Goal: Information Seeking & Learning: Compare options

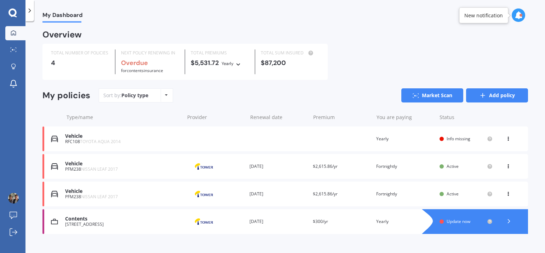
click at [481, 96] on line at bounding box center [483, 96] width 4 height 0
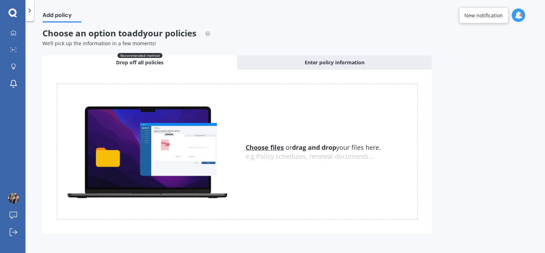
scroll to position [5, 0]
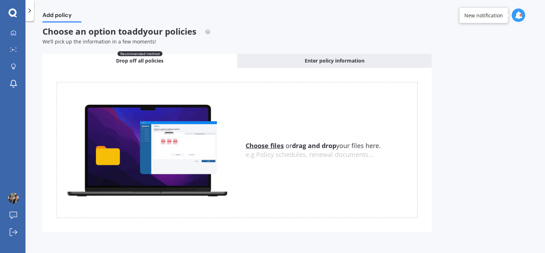
click at [262, 146] on u "Choose files" at bounding box center [265, 146] width 38 height 8
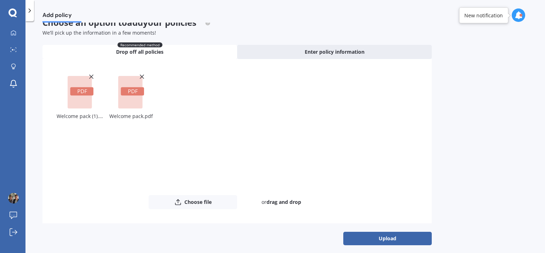
scroll to position [18, 0]
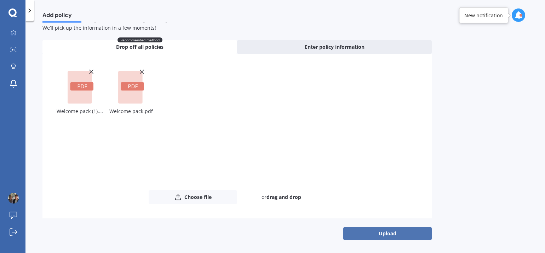
click at [381, 233] on button "Upload" at bounding box center [387, 233] width 89 height 13
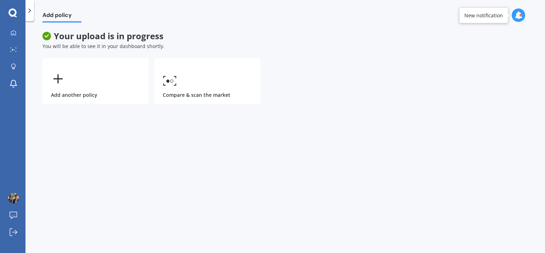
scroll to position [0, 0]
drag, startPoint x: 305, startPoint y: 195, endPoint x: 304, endPoint y: 189, distance: 6.1
click at [306, 195] on div "Add policy Your upload is in progress You will be able to see it in your dashbo…" at bounding box center [285, 139] width 520 height 232
click at [215, 41] on span "Your upload is in progress" at bounding box center [236, 36] width 389 height 10
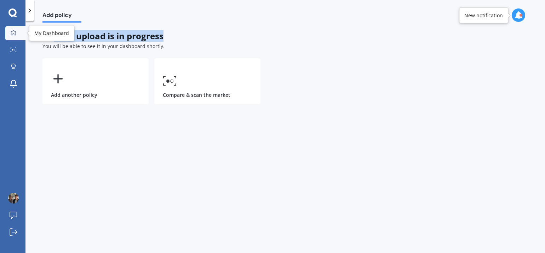
click at [17, 31] on div at bounding box center [13, 33] width 11 height 6
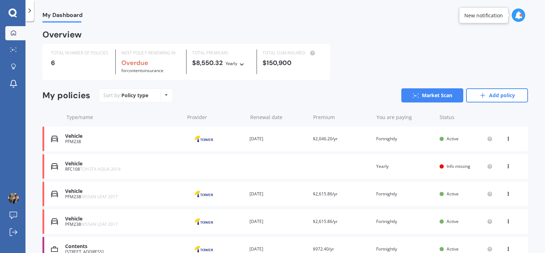
click at [506, 138] on icon at bounding box center [508, 138] width 5 height 4
click at [486, 172] on div "Delete" at bounding box center [493, 167] width 70 height 14
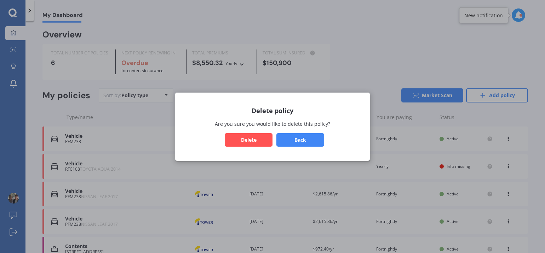
drag, startPoint x: 262, startPoint y: 138, endPoint x: 357, endPoint y: 148, distance: 95.7
click at [264, 141] on button "Delete" at bounding box center [249, 139] width 48 height 13
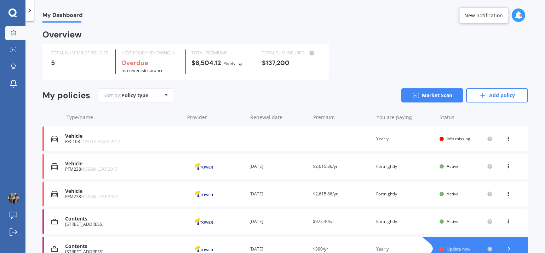
click at [506, 139] on icon at bounding box center [508, 138] width 5 height 4
click at [481, 166] on div "Delete" at bounding box center [493, 167] width 70 height 14
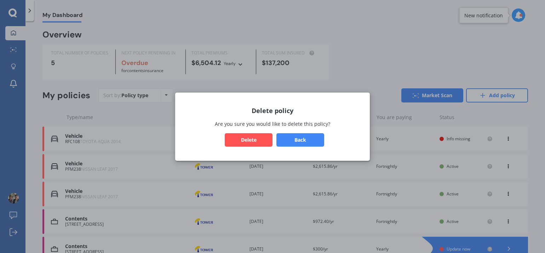
click at [250, 138] on button "Delete" at bounding box center [249, 139] width 48 height 13
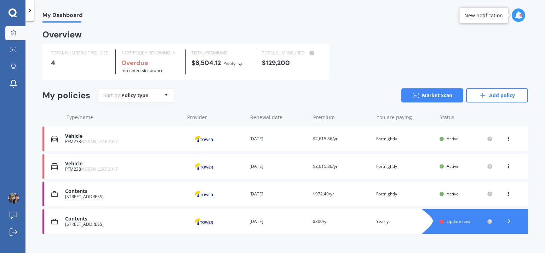
click at [506, 138] on icon at bounding box center [508, 138] width 5 height 4
click at [467, 170] on icon at bounding box center [470, 166] width 8 height 8
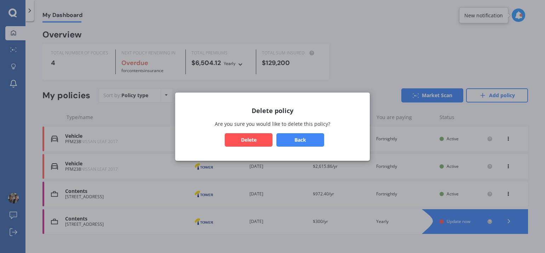
click at [238, 137] on button "Delete" at bounding box center [249, 139] width 48 height 13
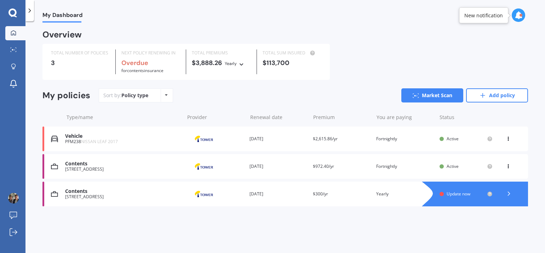
drag, startPoint x: 509, startPoint y: 139, endPoint x: 481, endPoint y: 147, distance: 28.6
click at [509, 139] on icon at bounding box center [508, 138] width 5 height 4
click at [484, 168] on div "Delete" at bounding box center [493, 167] width 70 height 14
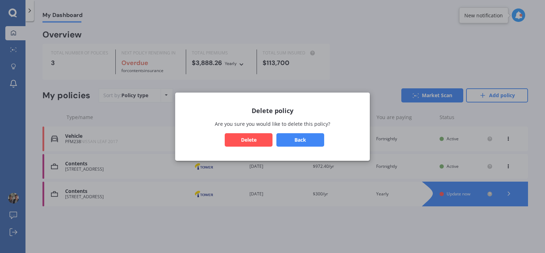
drag, startPoint x: 248, startPoint y: 137, endPoint x: 266, endPoint y: 140, distance: 18.6
click at [249, 137] on button "Delete" at bounding box center [249, 139] width 48 height 13
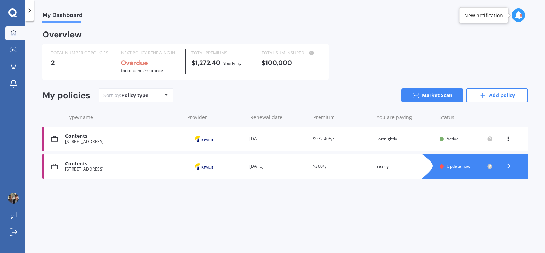
click at [509, 140] on div "View option View policy Delete" at bounding box center [509, 139] width 6 height 7
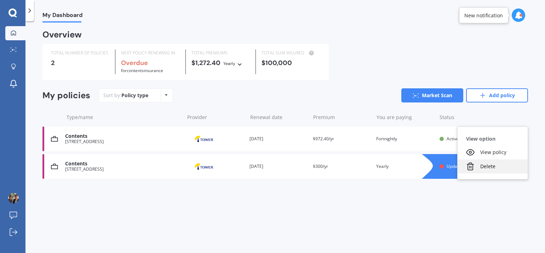
click at [481, 169] on div "Delete" at bounding box center [493, 167] width 70 height 14
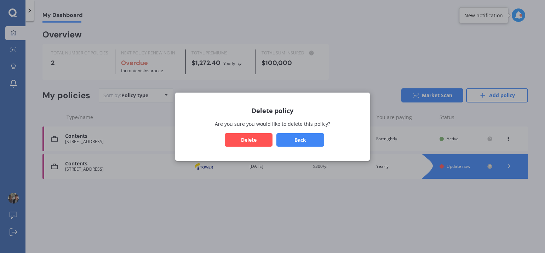
drag, startPoint x: 244, startPoint y: 141, endPoint x: 349, endPoint y: 154, distance: 106.0
click at [245, 141] on button "Delete" at bounding box center [249, 139] width 48 height 13
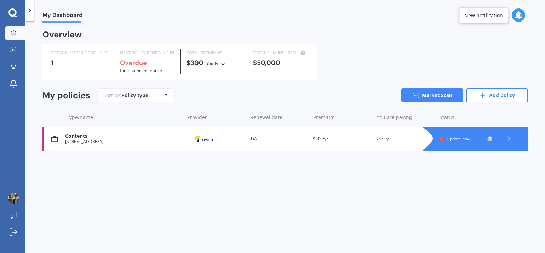
click at [508, 139] on icon at bounding box center [509, 138] width 7 height 7
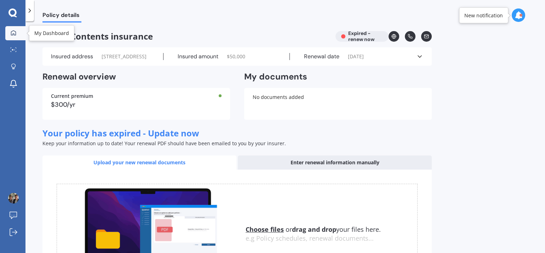
click at [21, 33] on link "My Dashboard" at bounding box center [15, 33] width 20 height 14
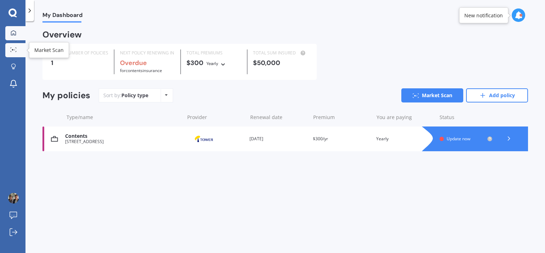
click at [15, 47] on link "Market Scan" at bounding box center [15, 50] width 20 height 14
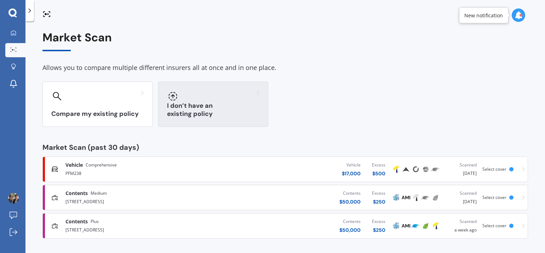
scroll to position [1, 0]
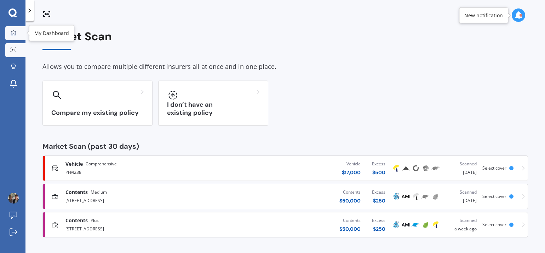
click at [12, 35] on icon at bounding box center [14, 33] width 6 height 6
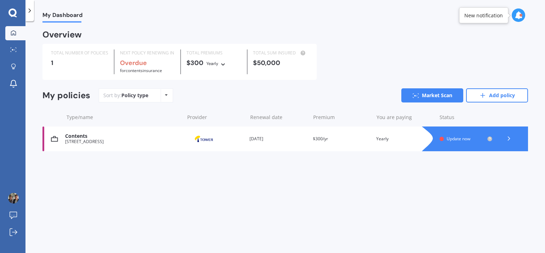
click at [510, 138] on icon at bounding box center [509, 138] width 7 height 7
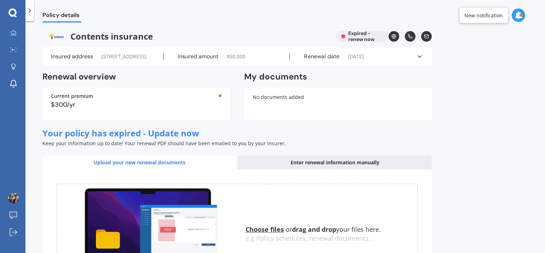
click at [419, 60] on icon at bounding box center [419, 56] width 7 height 7
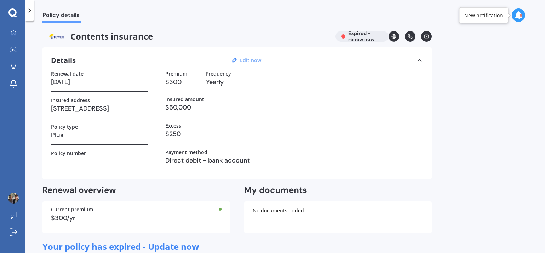
click at [251, 59] on u "Edit now" at bounding box center [250, 60] width 21 height 7
select select "09"
select select "02"
select select "2025"
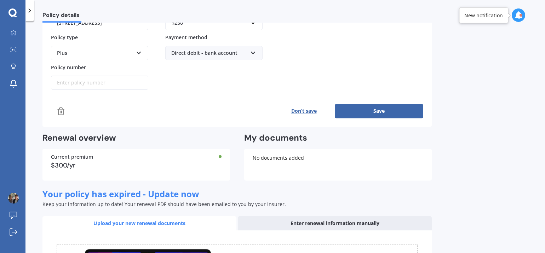
scroll to position [102, 0]
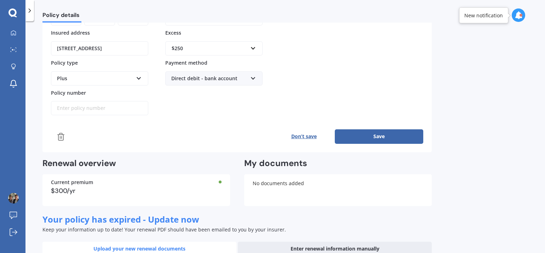
click at [63, 135] on icon at bounding box center [61, 137] width 8 height 8
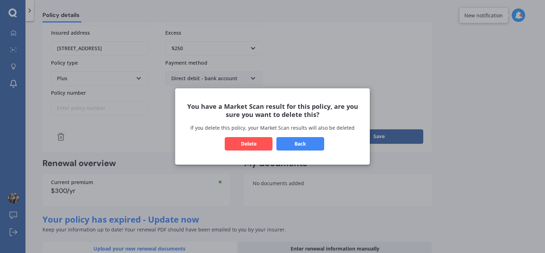
click at [248, 141] on button "Delete" at bounding box center [249, 143] width 48 height 13
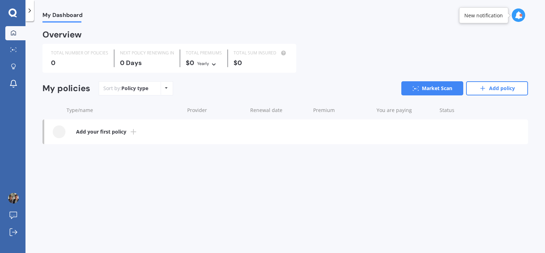
drag, startPoint x: 512, startPoint y: 84, endPoint x: 510, endPoint y: 87, distance: 4.6
click at [512, 84] on link "Add policy" at bounding box center [497, 88] width 62 height 14
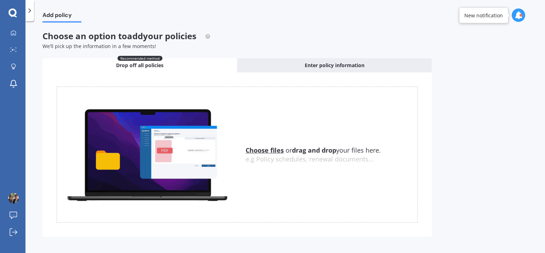
click at [272, 149] on u "Choose files" at bounding box center [265, 150] width 38 height 8
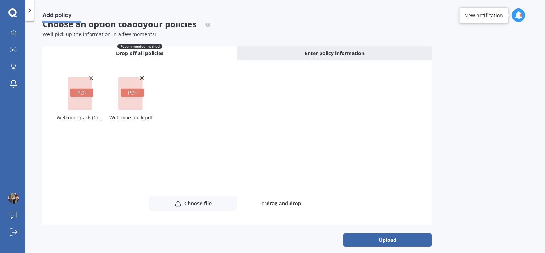
scroll to position [18, 0]
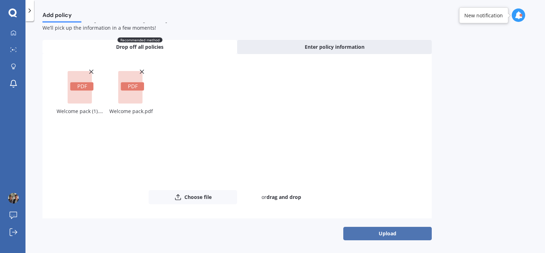
click at [390, 235] on button "Upload" at bounding box center [387, 233] width 89 height 13
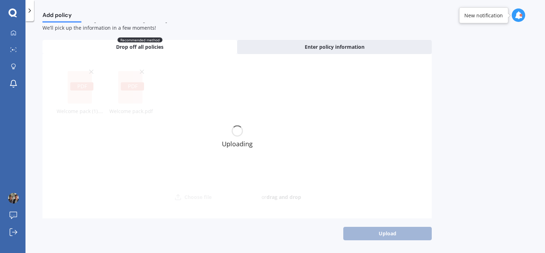
scroll to position [0, 0]
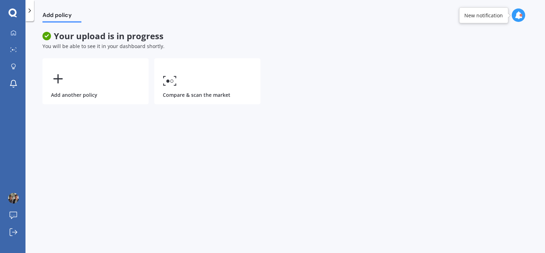
click at [79, 22] on div at bounding box center [61, 21] width 39 height 1
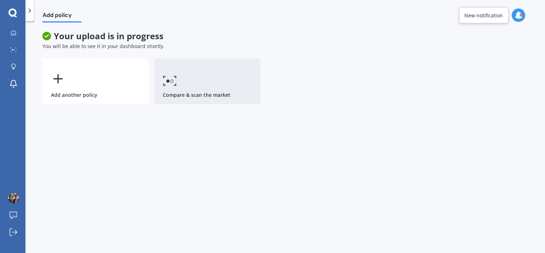
click at [196, 85] on link "Compare & scan the market" at bounding box center [207, 81] width 106 height 46
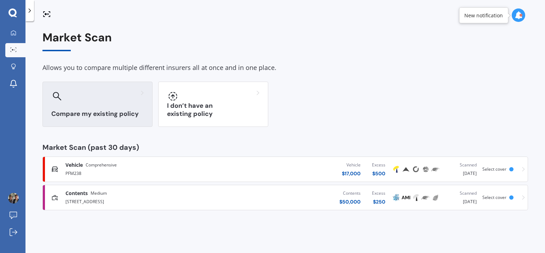
click at [63, 122] on div "Compare my existing policy" at bounding box center [97, 104] width 110 height 45
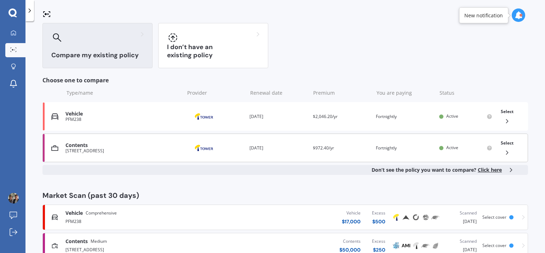
scroll to position [79, 0]
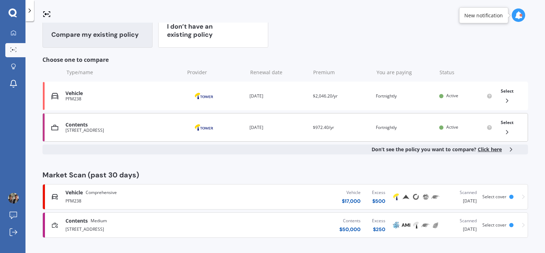
click at [501, 126] on div "Select" at bounding box center [507, 127] width 18 height 22
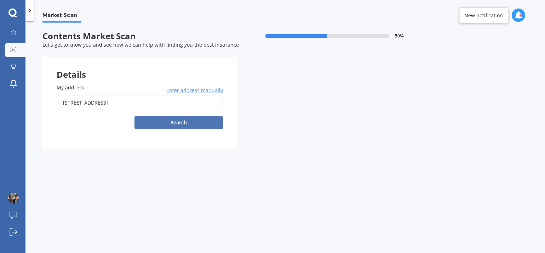
click at [152, 123] on button "Search" at bounding box center [179, 122] width 89 height 13
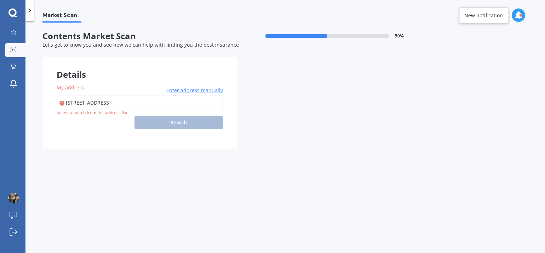
type input "[STREET_ADDRESS]"
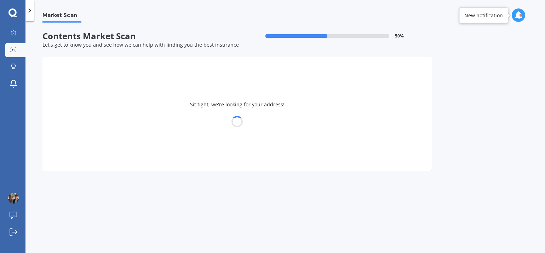
select select "23"
select select "09"
select select "1997"
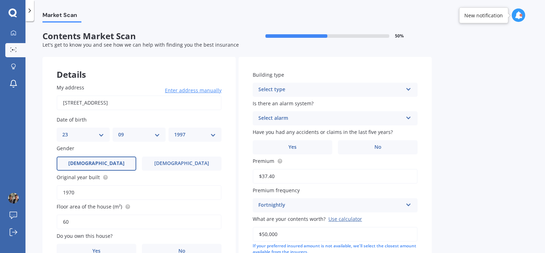
click at [293, 85] on div "Select type Freestanding Multi-unit (in a block of 6 or less) Multi-unit (in a …" at bounding box center [335, 90] width 165 height 14
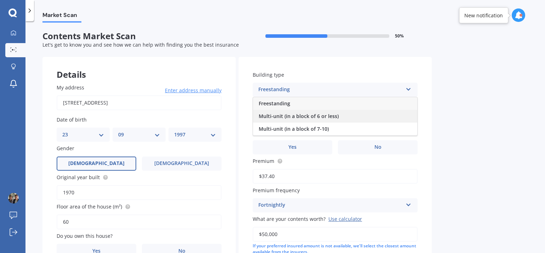
click at [299, 119] on span "Multi-unit (in a block of 6 or less)" at bounding box center [299, 116] width 80 height 7
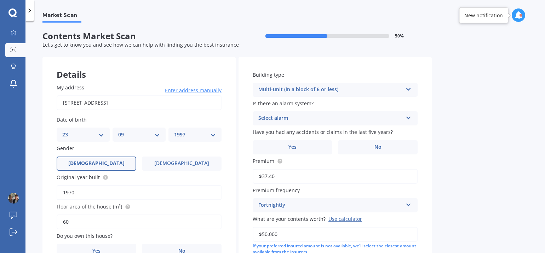
click at [301, 121] on div "Select alarm" at bounding box center [330, 118] width 144 height 8
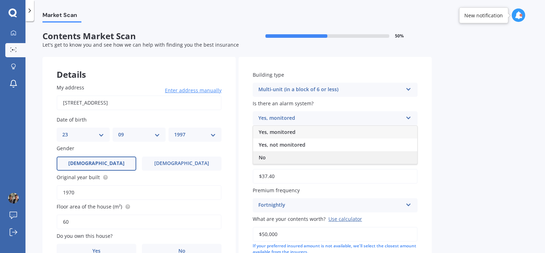
click at [283, 160] on div "No" at bounding box center [335, 158] width 164 height 13
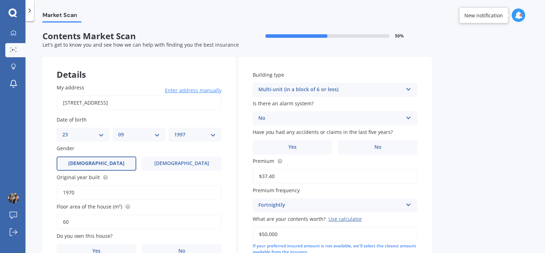
scroll to position [122, 0]
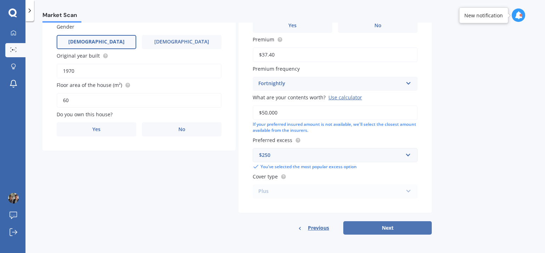
click at [390, 232] on button "Next" at bounding box center [387, 228] width 89 height 13
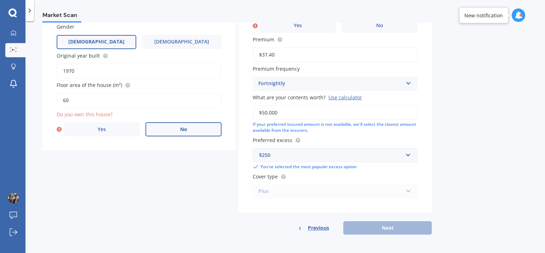
click at [194, 126] on label "No" at bounding box center [184, 129] width 76 height 14
click at [0, 0] on input "No" at bounding box center [0, 0] width 0 height 0
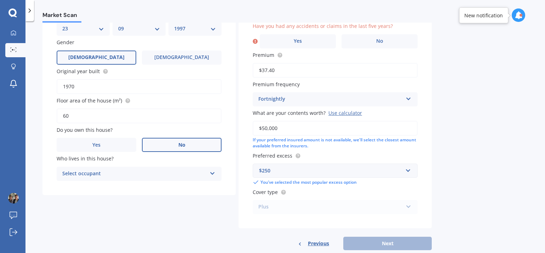
click at [105, 175] on div "Select occupant" at bounding box center [134, 174] width 144 height 8
click at [104, 186] on div "Tenant" at bounding box center [139, 188] width 164 height 13
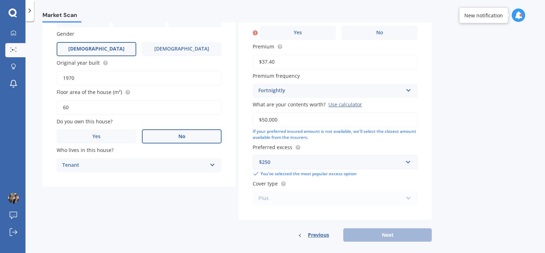
scroll to position [122, 0]
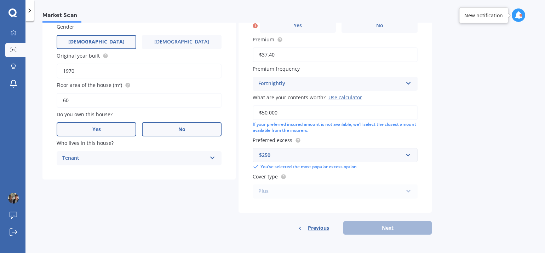
click at [109, 130] on label "Yes" at bounding box center [97, 129] width 80 height 14
click at [0, 0] on input "Yes" at bounding box center [0, 0] width 0 height 0
click at [177, 130] on label "No" at bounding box center [182, 129] width 80 height 14
click at [0, 0] on input "No" at bounding box center [0, 0] width 0 height 0
click at [120, 154] on div "Select occupant" at bounding box center [134, 158] width 144 height 8
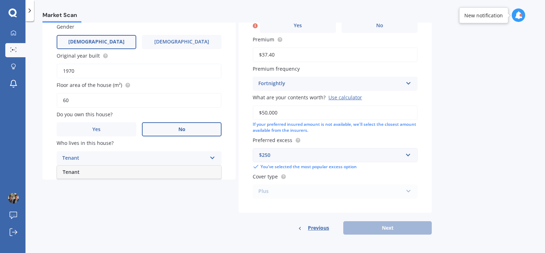
click at [111, 172] on div "Tenant" at bounding box center [139, 172] width 164 height 13
click at [205, 195] on div "Details My address [STREET_ADDRESS] Enter address manually Search Date of birth…" at bounding box center [236, 85] width 389 height 300
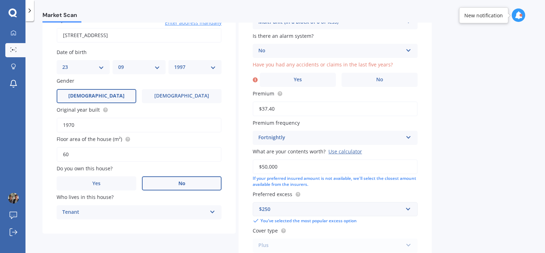
scroll to position [82, 0]
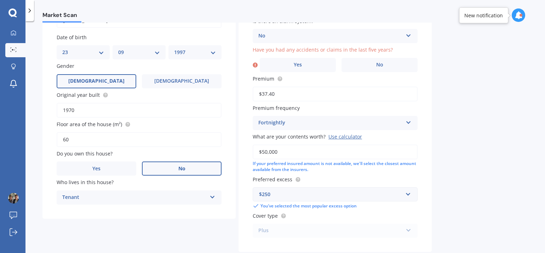
click at [119, 207] on div "My address [STREET_ADDRESS] Enter address manually Search Date of birth DD 01 0…" at bounding box center [138, 103] width 193 height 232
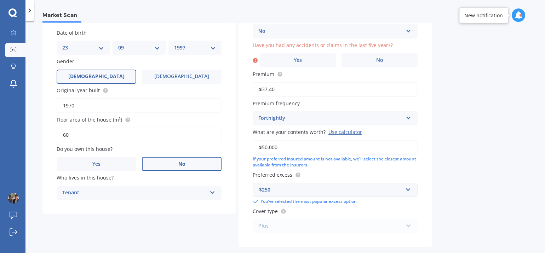
scroll to position [122, 0]
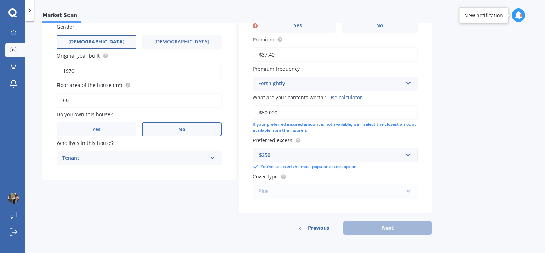
click at [382, 227] on div "Previous Next" at bounding box center [335, 228] width 193 height 13
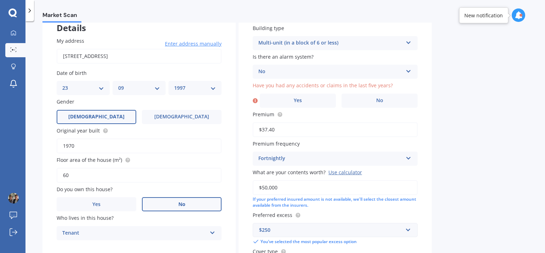
scroll to position [39, 0]
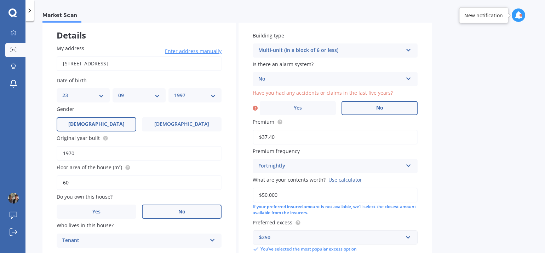
click at [376, 103] on label "No" at bounding box center [380, 108] width 76 height 14
click at [0, 0] on input "No" at bounding box center [0, 0] width 0 height 0
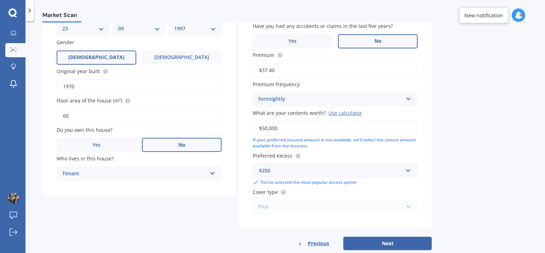
scroll to position [122, 0]
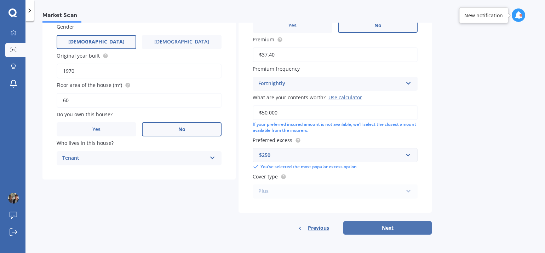
click at [375, 230] on button "Next" at bounding box center [387, 228] width 89 height 13
select select "23"
select select "09"
select select "1997"
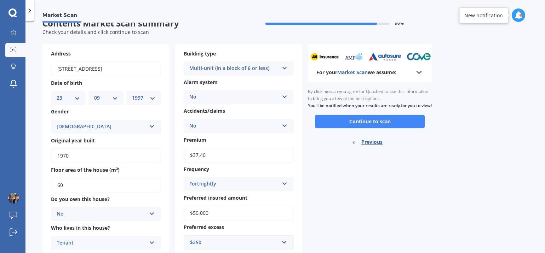
scroll to position [0, 0]
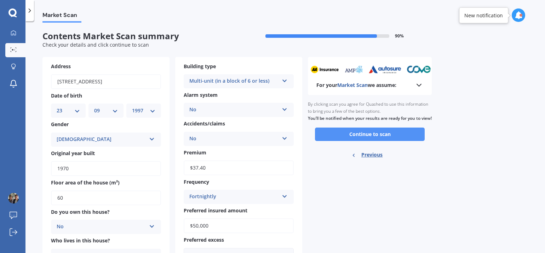
click at [345, 141] on button "Continue to scan" at bounding box center [370, 134] width 110 height 13
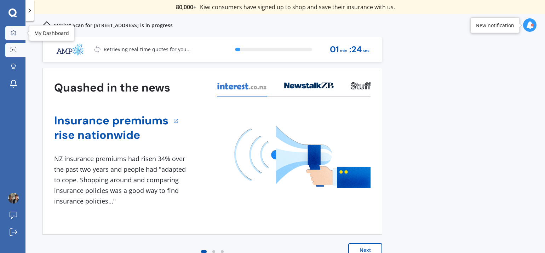
click at [19, 32] on link "My Dashboard" at bounding box center [15, 33] width 20 height 14
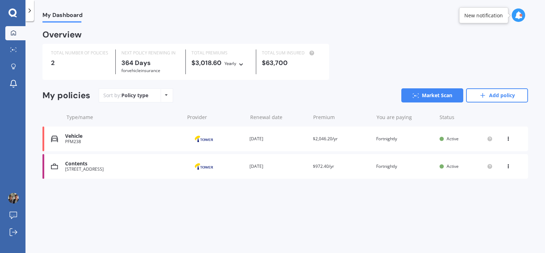
click at [360, 142] on div "Premium $2,046.20/yr" at bounding box center [342, 139] width 58 height 7
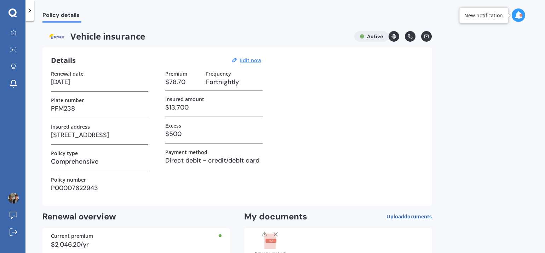
scroll to position [44, 0]
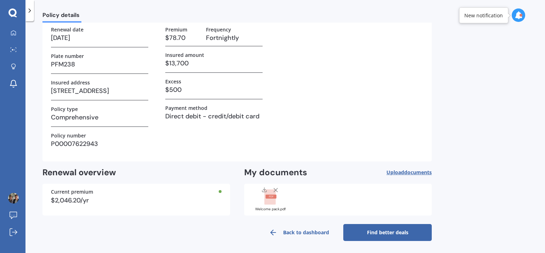
click at [370, 231] on link "Find better deals" at bounding box center [387, 232] width 89 height 17
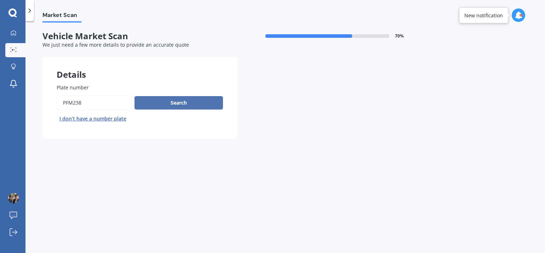
click at [170, 100] on button "Search" at bounding box center [179, 102] width 89 height 13
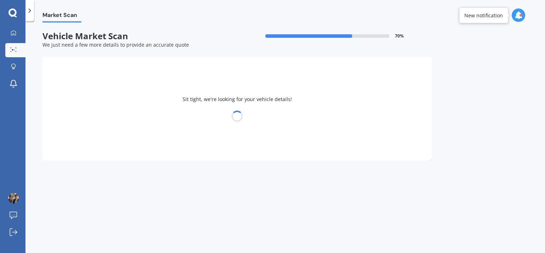
select select "NISSAN"
select select "LEAF"
select select "23"
select select "09"
select select "1997"
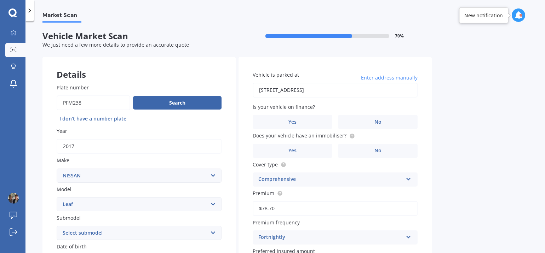
scroll to position [82, 0]
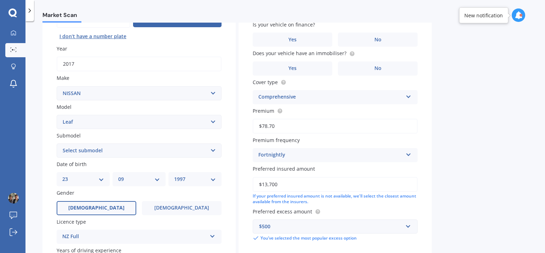
click at [295, 125] on input "$78.70" at bounding box center [335, 126] width 165 height 15
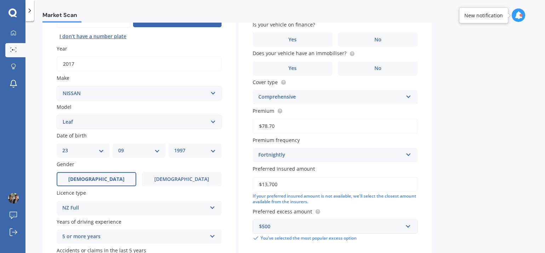
drag, startPoint x: 275, startPoint y: 125, endPoint x: 264, endPoint y: 126, distance: 11.0
click at [264, 126] on input "$78.70" at bounding box center [335, 126] width 165 height 15
type input "$70.85"
click at [453, 139] on div "Market Scan Vehicle Market Scan 70 % We just need a few more details to provide…" at bounding box center [285, 139] width 520 height 232
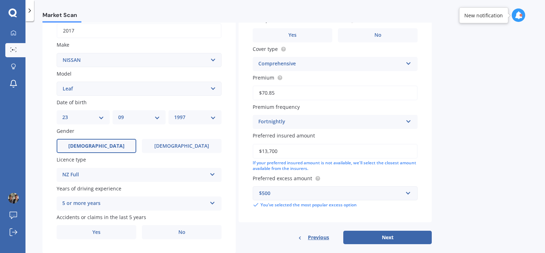
scroll to position [135, 0]
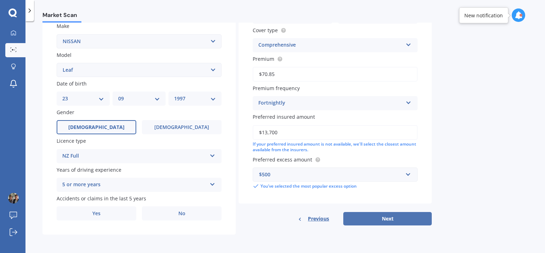
click at [372, 218] on button "Next" at bounding box center [387, 218] width 89 height 13
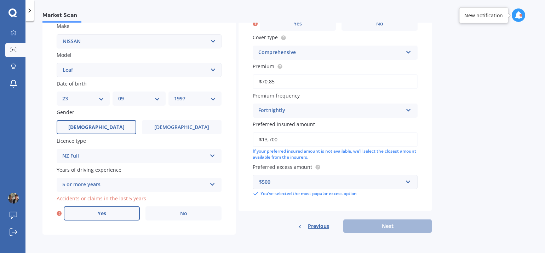
click at [90, 212] on label "Yes" at bounding box center [102, 214] width 76 height 14
click at [0, 0] on input "Yes" at bounding box center [0, 0] width 0 height 0
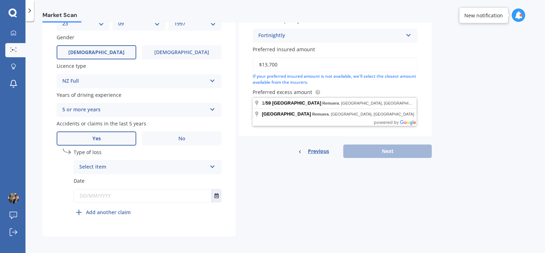
scroll to position [211, 0]
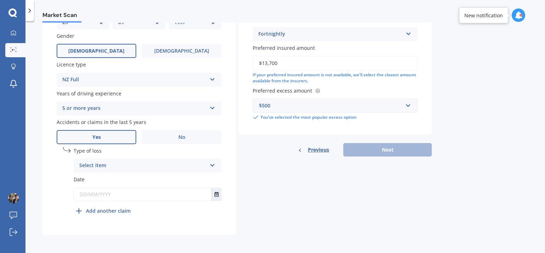
click at [173, 162] on div "Select item" at bounding box center [142, 166] width 127 height 8
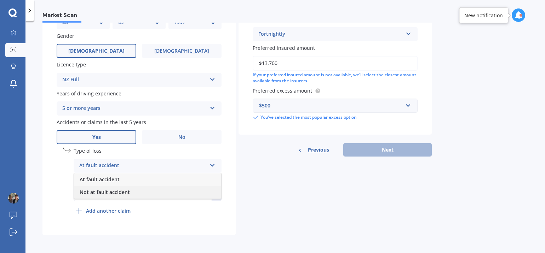
click at [126, 192] on span "Not at fault accident" at bounding box center [105, 192] width 50 height 7
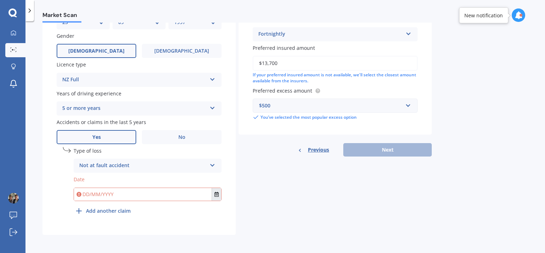
click at [219, 189] on button "Select date" at bounding box center [217, 194] width 10 height 13
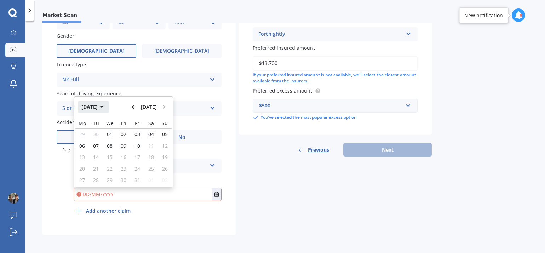
click at [103, 107] on icon "button" at bounding box center [101, 107] width 3 height 5
click at [135, 102] on button "Navigate back" at bounding box center [133, 107] width 9 height 13
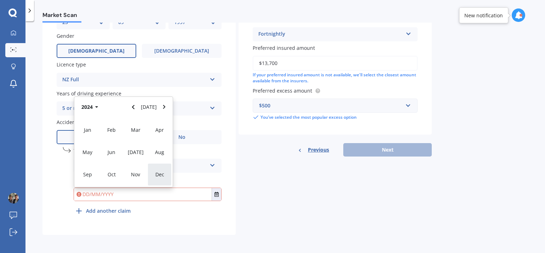
click at [167, 168] on div "Dec" at bounding box center [160, 175] width 24 height 22
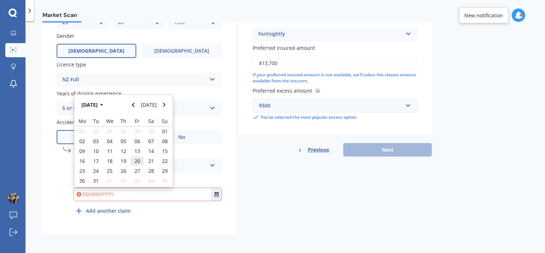
click at [137, 163] on span "20" at bounding box center [138, 161] width 6 height 7
type input "[DATE]"
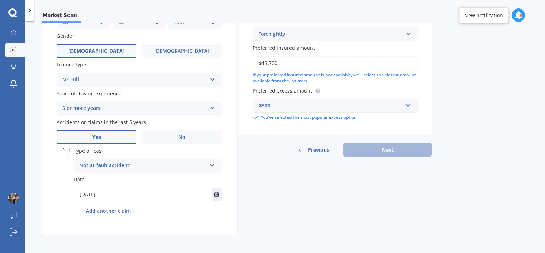
click at [263, 188] on div "Details Plate number Search I don’t have a number plate Year [DATE] Make Select…" at bounding box center [236, 40] width 389 height 389
drag, startPoint x: 189, startPoint y: 224, endPoint x: 304, endPoint y: 211, distance: 116.4
click at [191, 224] on div "Plate number Search I don’t have a number plate Year [DATE] Make Select make AC…" at bounding box center [138, 47] width 193 height 377
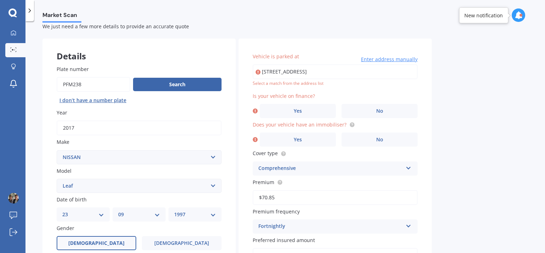
scroll to position [0, 0]
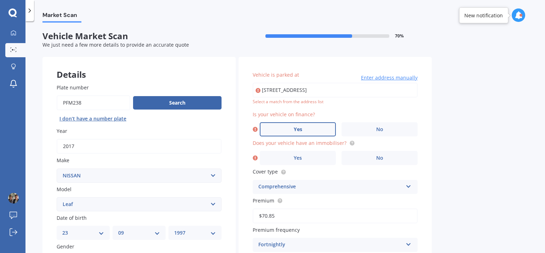
click at [311, 135] on label "Yes" at bounding box center [298, 129] width 76 height 14
click at [0, 0] on input "Yes" at bounding box center [0, 0] width 0 height 0
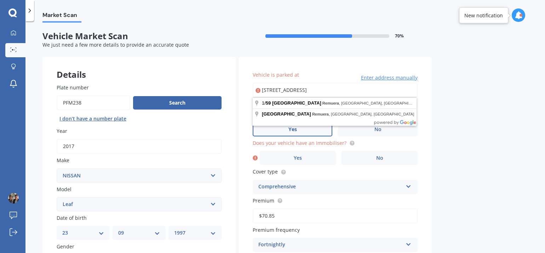
click at [333, 88] on input "[STREET_ADDRESS]" at bounding box center [335, 90] width 165 height 15
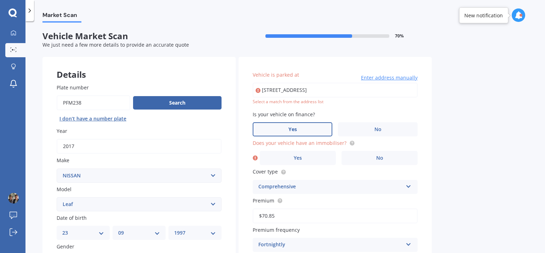
type input "[STREET_ADDRESS]"
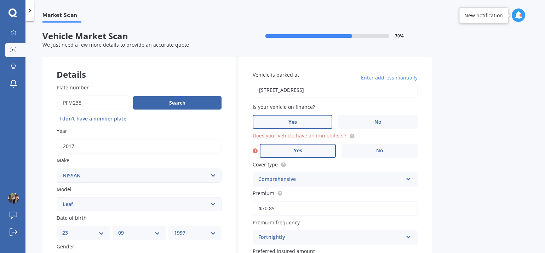
click at [302, 151] on span "Yes" at bounding box center [298, 151] width 8 height 6
click at [0, 0] on input "Yes" at bounding box center [0, 0] width 0 height 0
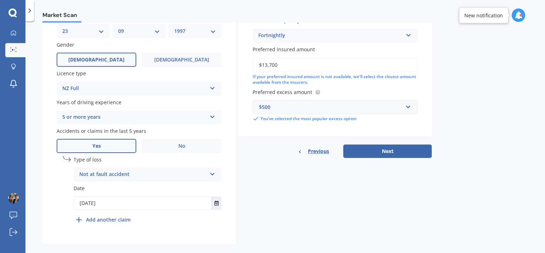
scroll to position [211, 0]
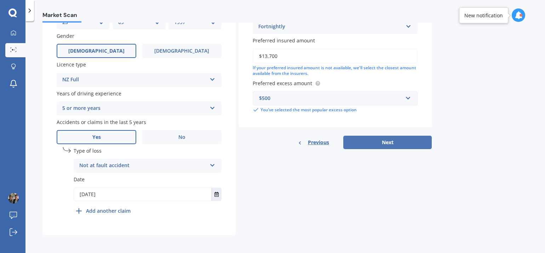
click at [366, 140] on button "Next" at bounding box center [387, 142] width 89 height 13
select select "23"
select select "09"
select select "1997"
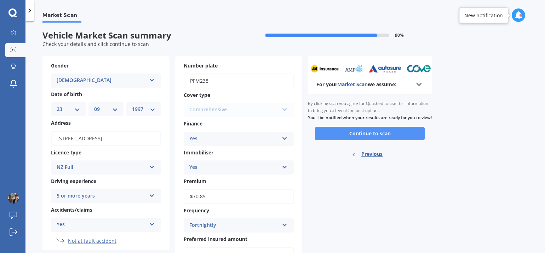
scroll to position [0, 0]
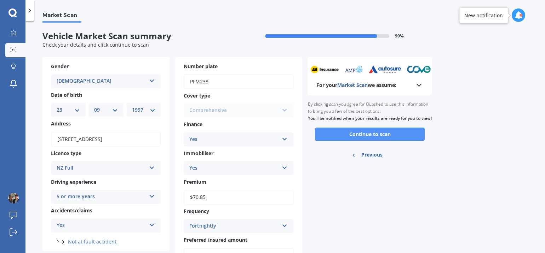
click at [356, 141] on button "Continue to scan" at bounding box center [370, 134] width 110 height 13
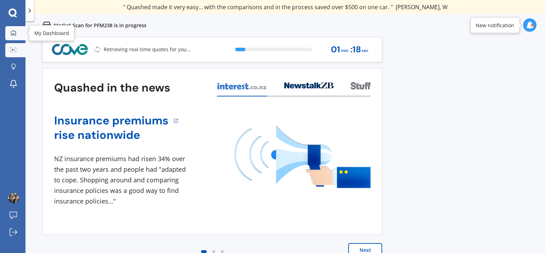
click at [19, 33] on link "My Dashboard" at bounding box center [15, 33] width 20 height 14
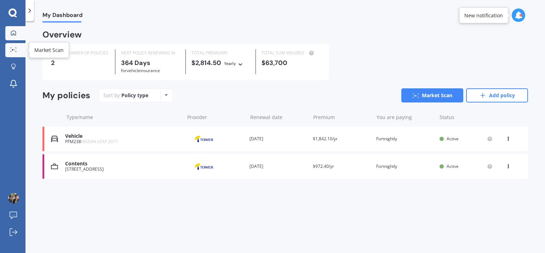
click at [15, 48] on icon at bounding box center [13, 49] width 6 height 5
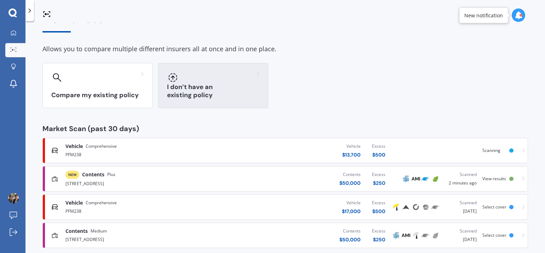
scroll to position [29, 0]
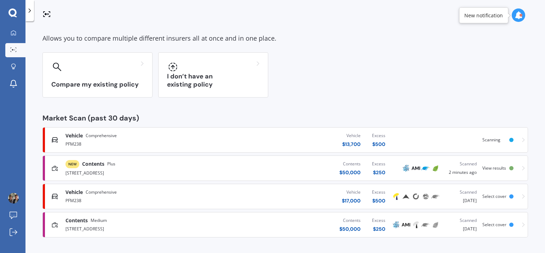
click at [497, 167] on span "View results" at bounding box center [495, 168] width 24 height 6
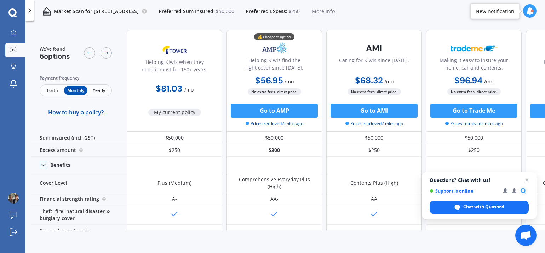
click at [527, 178] on span "Close chat" at bounding box center [527, 180] width 9 height 9
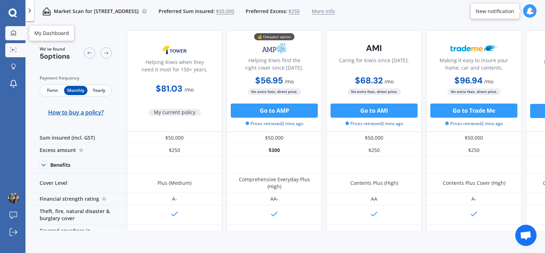
click at [16, 32] on icon at bounding box center [14, 33] width 6 height 6
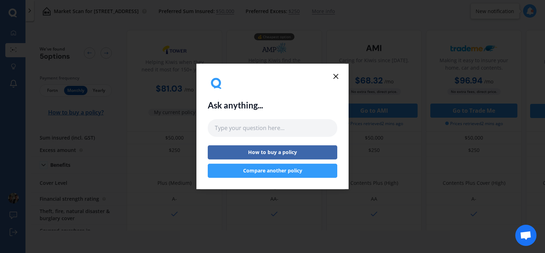
click at [338, 65] on div "Ask anything... How to buy a policy Compare another policy" at bounding box center [272, 127] width 152 height 126
click at [337, 80] on icon at bounding box center [336, 76] width 8 height 8
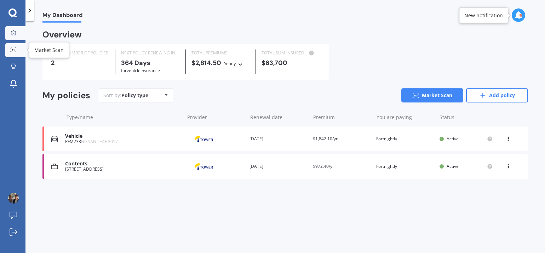
click at [9, 53] on link "Market Scan" at bounding box center [15, 50] width 20 height 14
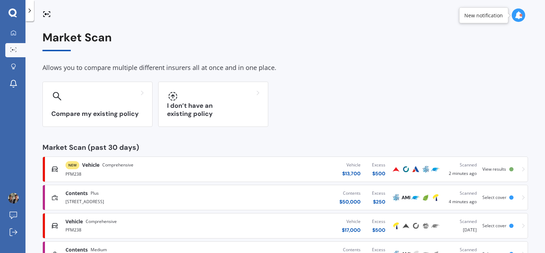
click at [499, 167] on span "View results" at bounding box center [495, 169] width 24 height 6
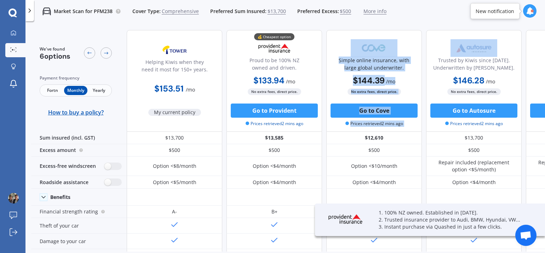
drag, startPoint x: 397, startPoint y: 45, endPoint x: 361, endPoint y: 51, distance: 35.9
click at [363, 49] on div "Helping Kiwis when they need it most for 150+ years. $153.51 / mo My current po…" at bounding box center [424, 81] width 595 height 102
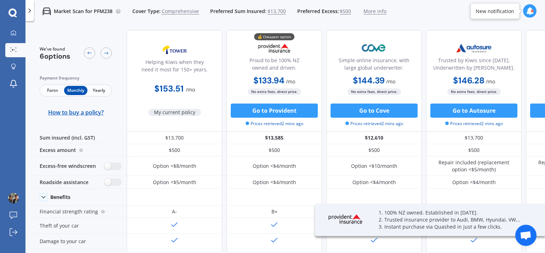
click at [420, 15] on div "Market Scan for PFM238 Cover Type: Comprehensive Preferred Sum Insured: $13,700…" at bounding box center [285, 11] width 520 height 23
click at [96, 89] on span "Yearly" at bounding box center [98, 90] width 23 height 9
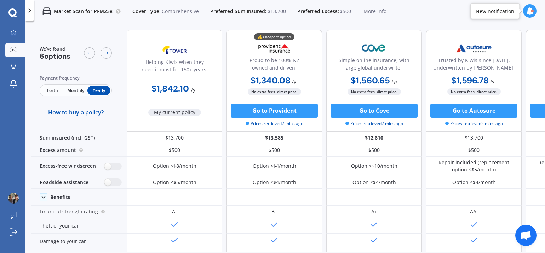
click at [72, 88] on span "Monthly" at bounding box center [75, 90] width 23 height 9
click at [53, 90] on span "Fortn" at bounding box center [52, 90] width 23 height 9
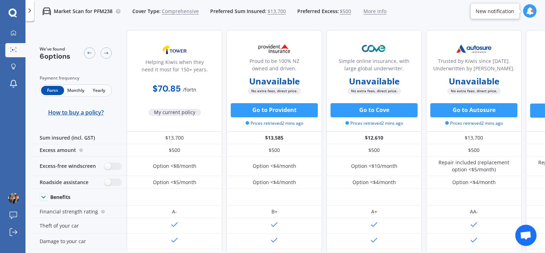
click at [68, 94] on span "Monthly" at bounding box center [75, 90] width 23 height 9
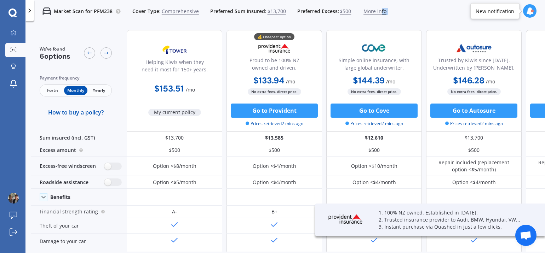
drag, startPoint x: 375, startPoint y: 17, endPoint x: 258, endPoint y: 23, distance: 117.0
click at [259, 23] on div "Market Scan for PFM238 Cover Type: Comprehensive Preferred Sum Insured: $13,700…" at bounding box center [285, 126] width 520 height 253
click at [107, 52] on icon at bounding box center [106, 53] width 6 height 6
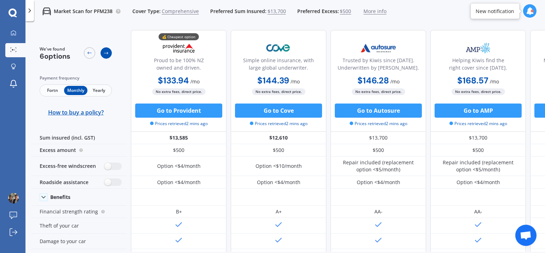
click at [107, 52] on icon at bounding box center [106, 53] width 6 height 6
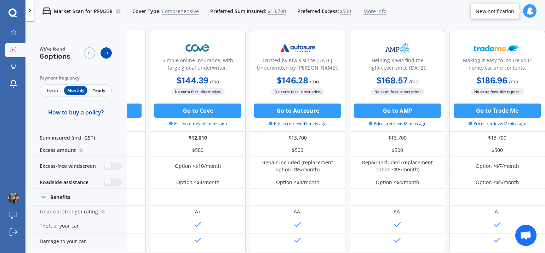
scroll to position [0, 180]
click at [88, 53] on icon at bounding box center [89, 53] width 4 height 2
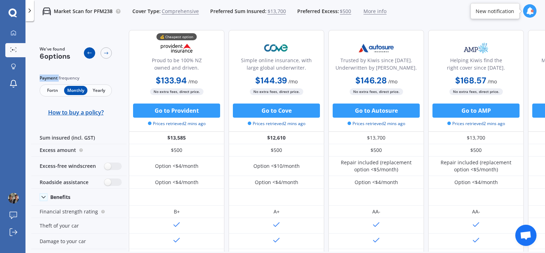
click at [88, 53] on icon at bounding box center [89, 53] width 4 height 2
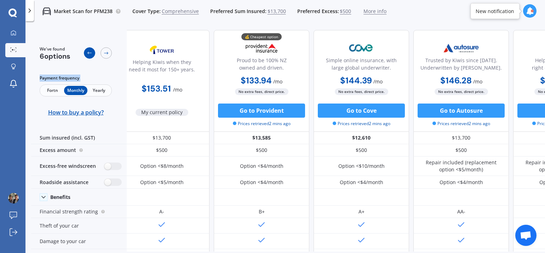
click at [88, 53] on icon at bounding box center [89, 53] width 4 height 2
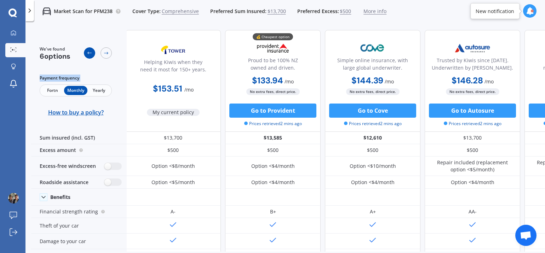
scroll to position [0, 0]
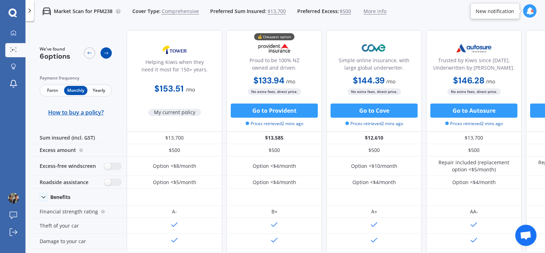
click at [104, 53] on icon at bounding box center [106, 53] width 6 height 6
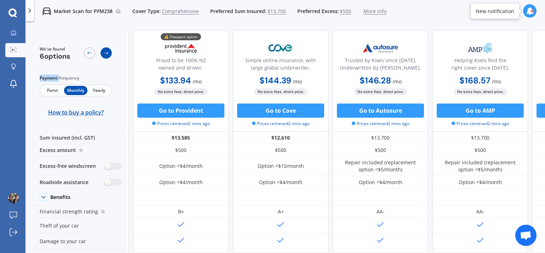
click at [104, 53] on icon at bounding box center [106, 53] width 6 height 6
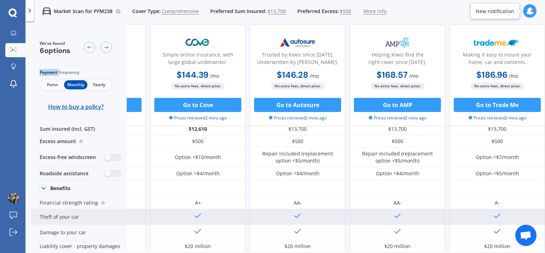
scroll to position [0, 180]
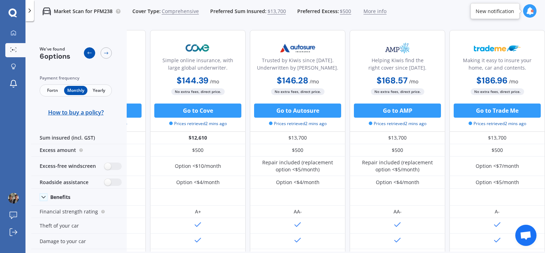
click at [92, 51] on div at bounding box center [89, 52] width 11 height 11
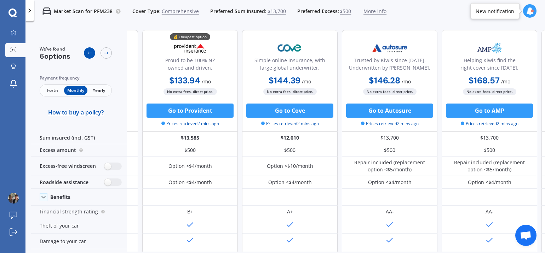
click at [92, 51] on div at bounding box center [89, 52] width 11 height 11
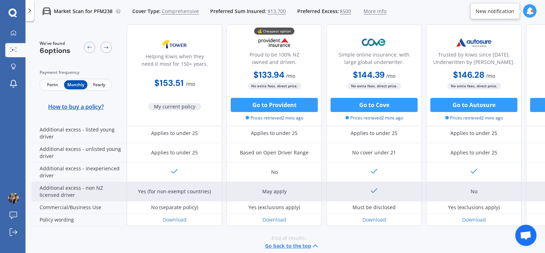
scroll to position [394, 0]
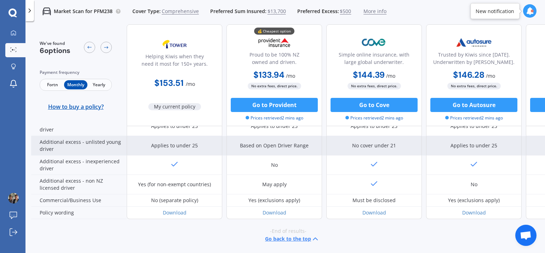
click at [274, 148] on div "Based on Open Driver Range" at bounding box center [275, 145] width 96 height 19
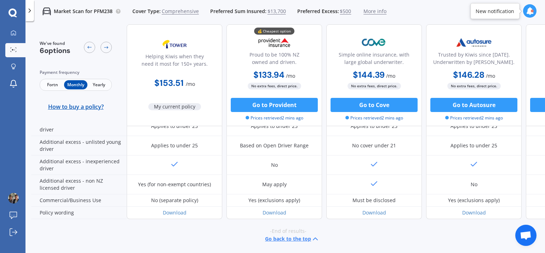
click at [105, 87] on span "Yearly" at bounding box center [98, 84] width 23 height 9
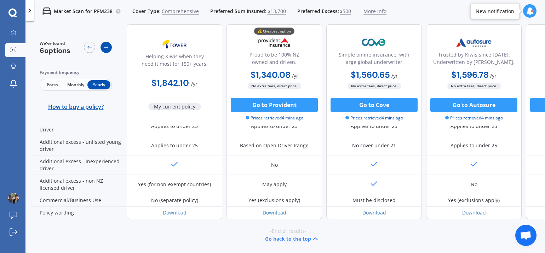
click at [105, 49] on icon at bounding box center [106, 48] width 6 height 6
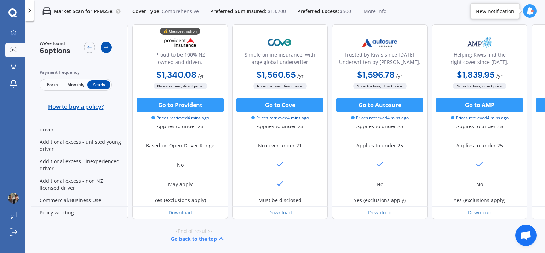
scroll to position [394, 96]
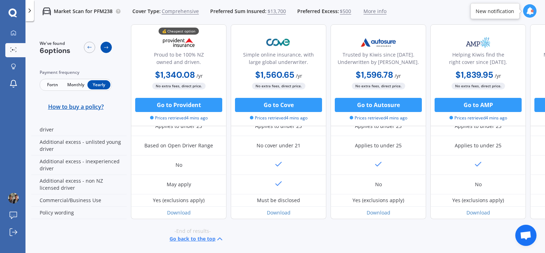
click at [105, 49] on icon at bounding box center [106, 48] width 6 height 6
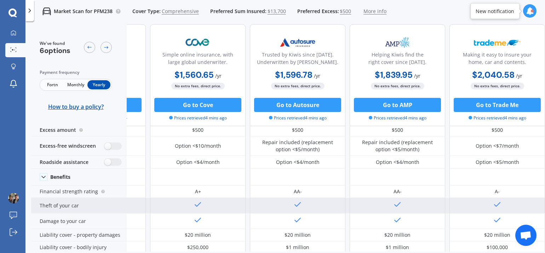
scroll to position [0, 180]
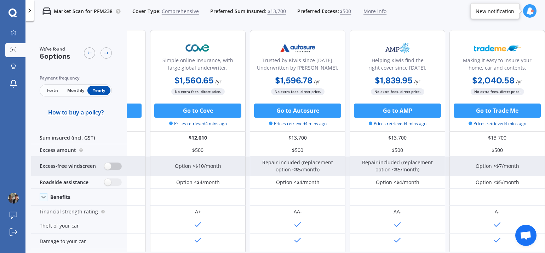
click at [112, 164] on label at bounding box center [112, 166] width 17 height 7
radio input "true"
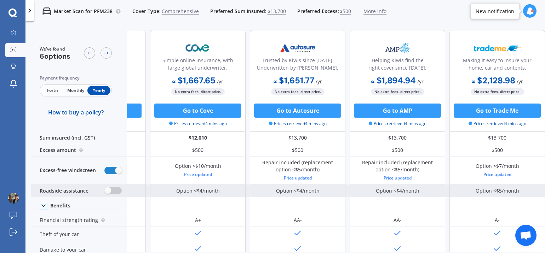
click at [107, 193] on label at bounding box center [112, 190] width 17 height 7
radio input "true"
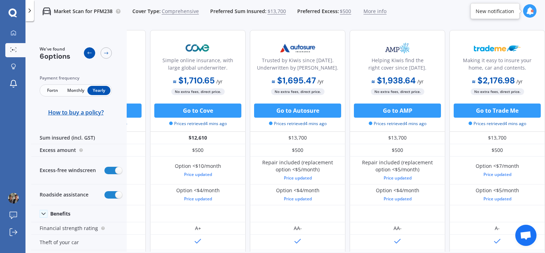
click at [85, 54] on div at bounding box center [89, 52] width 11 height 11
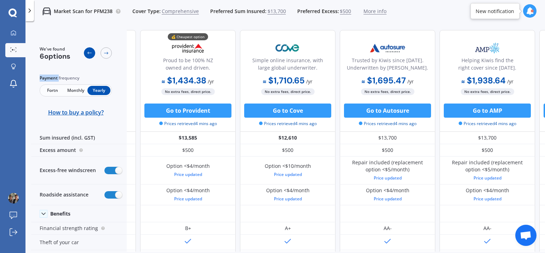
click at [85, 54] on div at bounding box center [89, 52] width 11 height 11
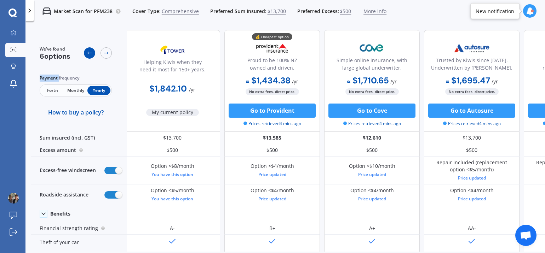
scroll to position [0, 0]
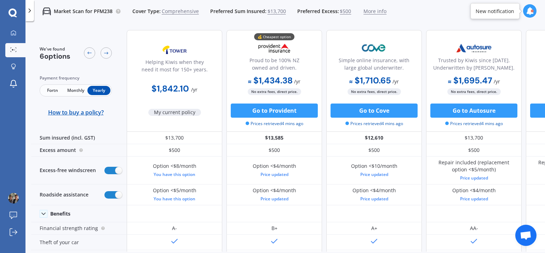
click at [49, 92] on span "Fortn" at bounding box center [52, 90] width 23 height 9
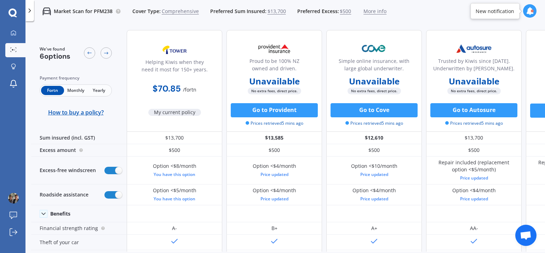
click at [73, 90] on span "Monthly" at bounding box center [75, 90] width 23 height 9
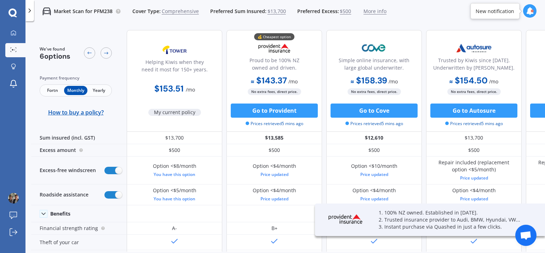
click at [98, 85] on div "Fortn Monthly Yearly" at bounding box center [76, 91] width 72 height 12
click at [99, 89] on span "Yearly" at bounding box center [98, 90] width 23 height 9
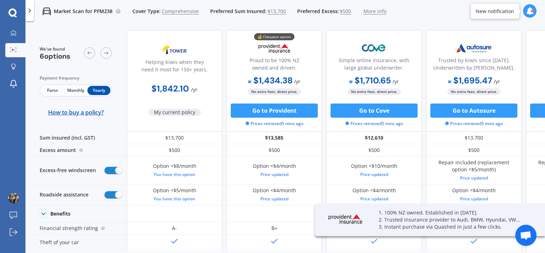
click at [73, 90] on span "Monthly" at bounding box center [75, 90] width 23 height 9
